Goal: Navigation & Orientation: Find specific page/section

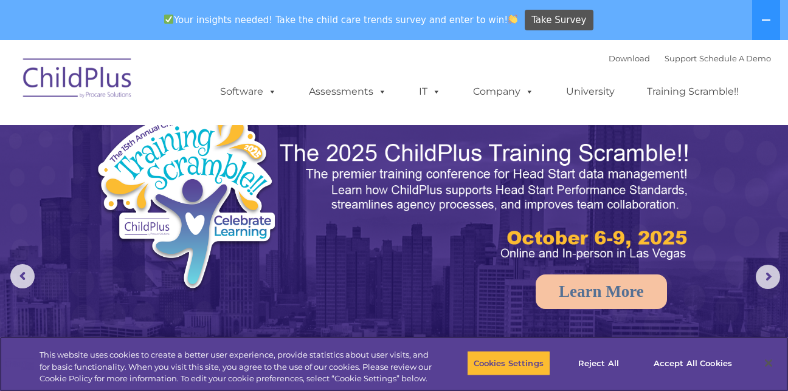
select select "MEDIUM"
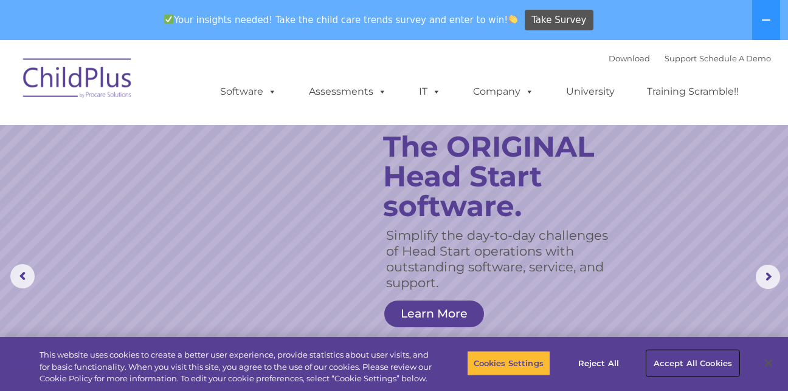
click at [690, 360] on button "Accept All Cookies" at bounding box center [693, 364] width 92 height 26
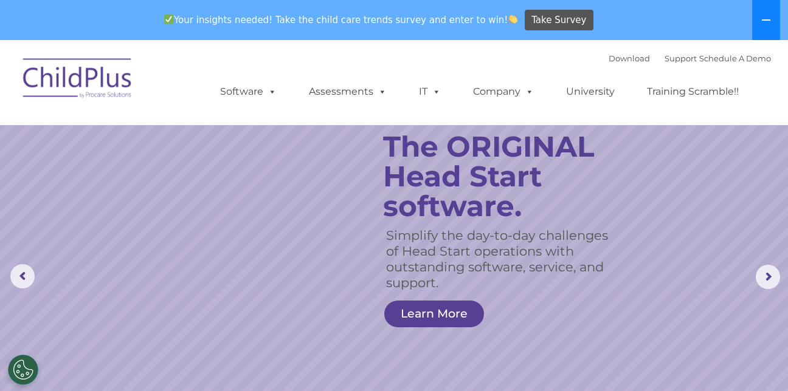
click at [768, 16] on icon at bounding box center [766, 20] width 10 height 10
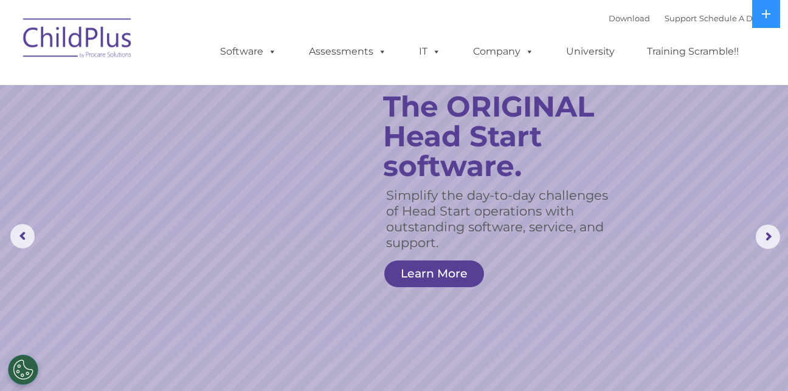
scroll to position [118, 0]
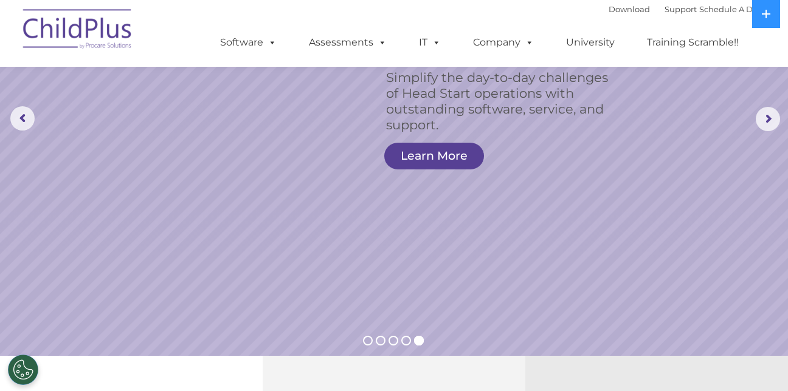
click at [41, 15] on img at bounding box center [78, 31] width 122 height 61
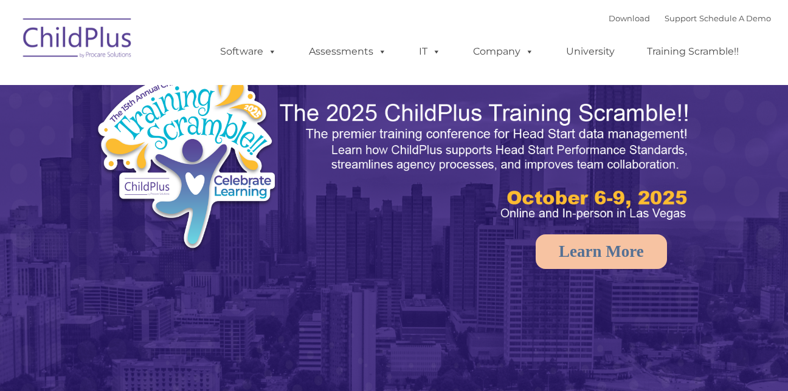
select select "MEDIUM"
click at [693, 30] on ul "Software ChildPlus: The original and most widely-used Head Start data managemen…" at bounding box center [483, 51] width 575 height 49
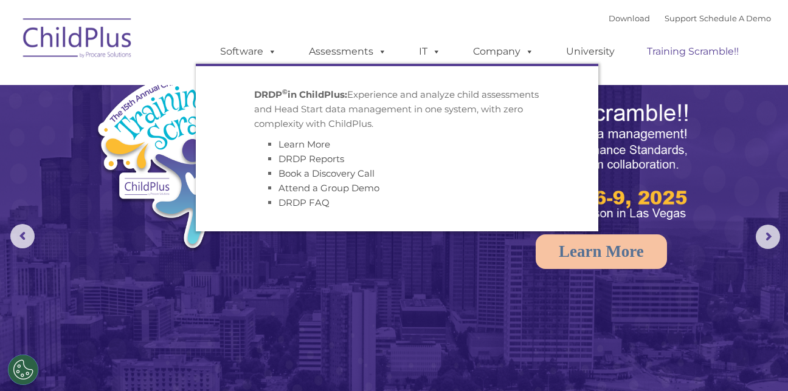
click at [689, 40] on link "Training Scramble!!" at bounding box center [692, 52] width 116 height 24
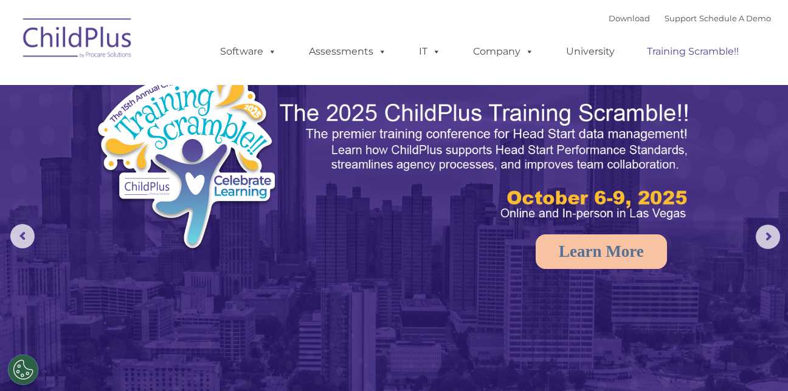
select select "MEDIUM"
click at [168, 40] on div "Download Support | Schedule A Demo  MENU MENU Software ChildPlus: The original…" at bounding box center [394, 42] width 754 height 67
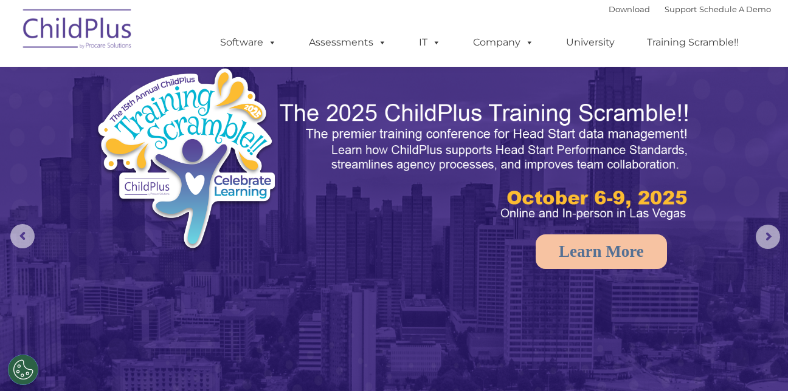
scroll to position [157, 0]
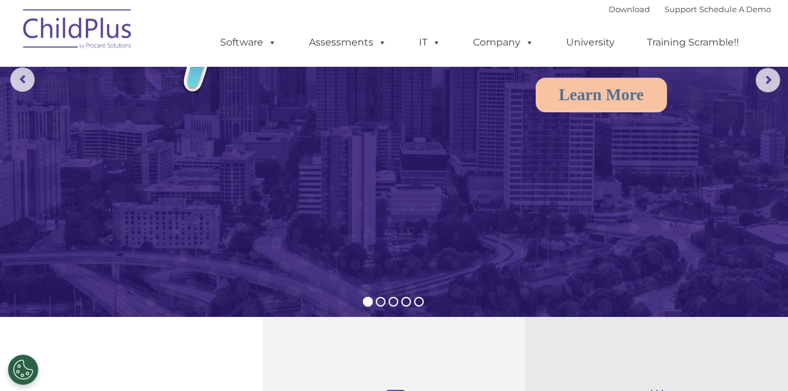
select select "MEDIUM"
